Goal: Transaction & Acquisition: Register for event/course

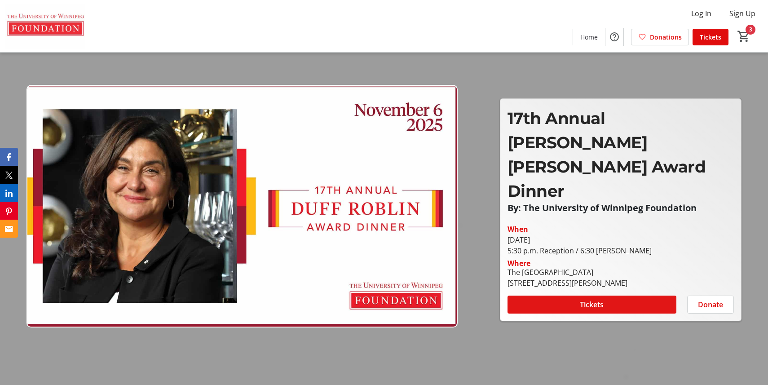
click at [587, 299] on span "Tickets" at bounding box center [592, 304] width 24 height 11
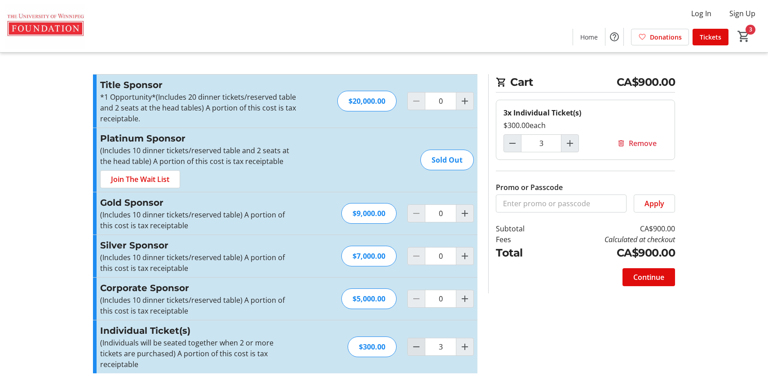
click at [416, 344] on mat-icon "Decrement by one" at bounding box center [416, 346] width 11 height 11
type input "2"
click at [467, 341] on mat-icon "Increment by one" at bounding box center [465, 346] width 11 height 11
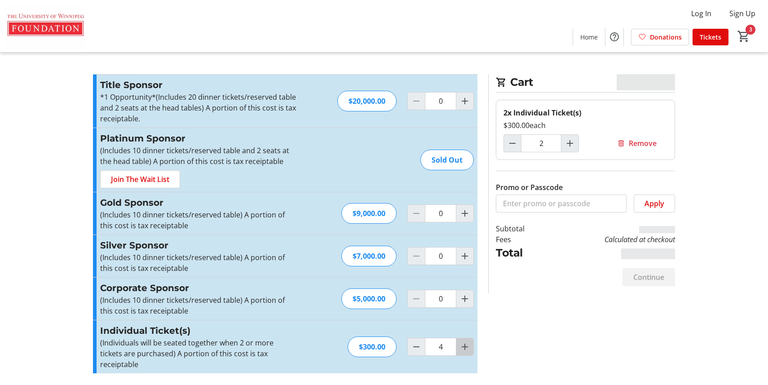
click at [467, 341] on mat-icon "Increment by one" at bounding box center [465, 346] width 11 height 11
type input "7"
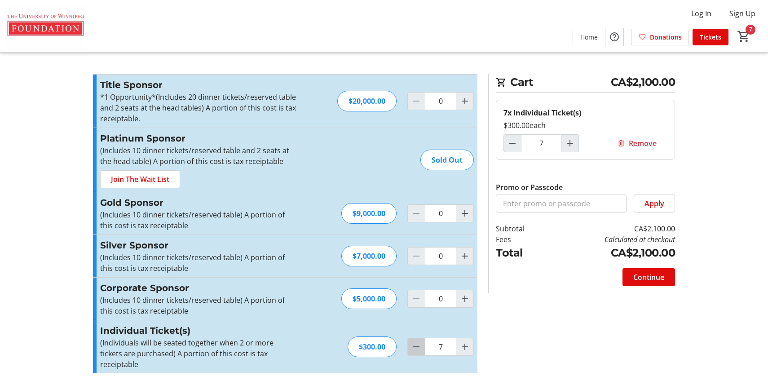
click at [420, 342] on mat-icon "Decrement by one" at bounding box center [416, 346] width 11 height 11
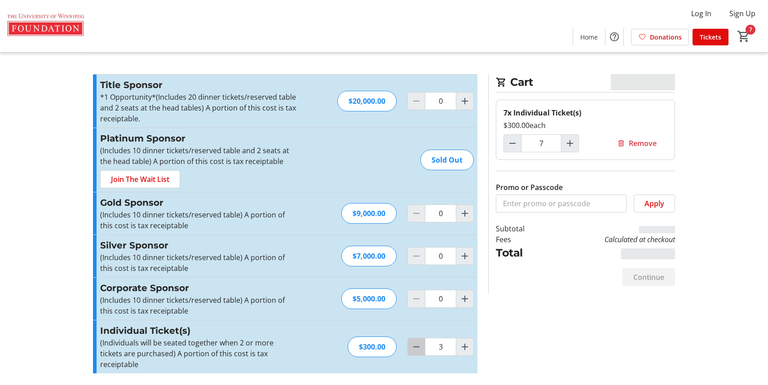
type input "2"
click at [420, 342] on mat-icon "Decrement by one" at bounding box center [416, 346] width 11 height 11
type input "0"
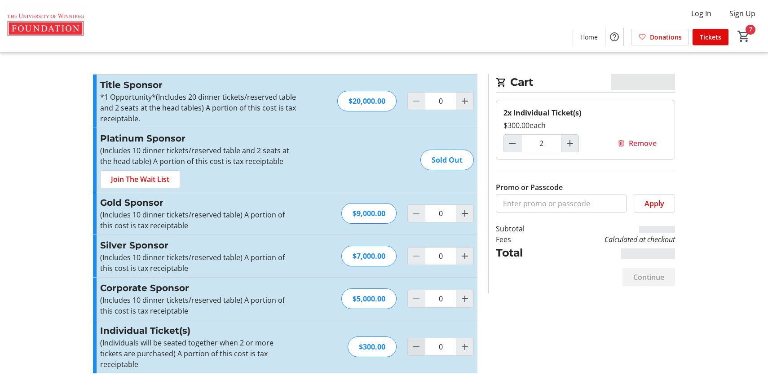
type input "1"
